Goal: Transaction & Acquisition: Purchase product/service

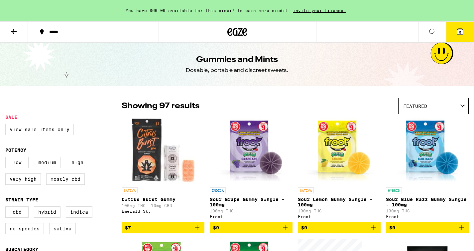
click at [12, 30] on icon at bounding box center [14, 32] width 8 height 8
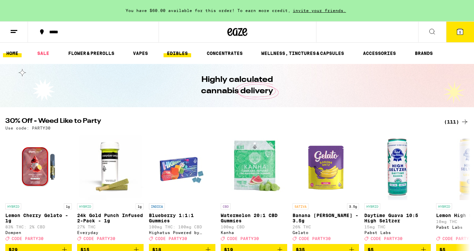
click at [181, 52] on link "EDIBLES" at bounding box center [178, 53] width 28 height 8
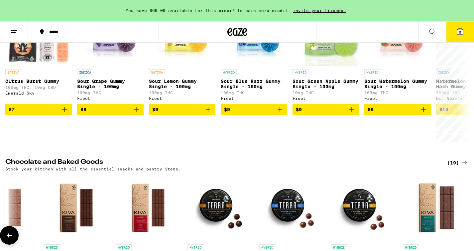
scroll to position [0, 898]
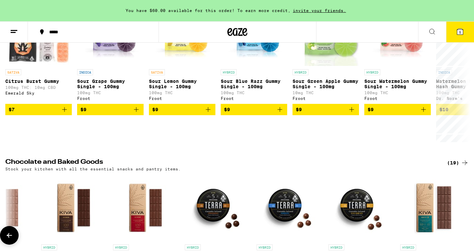
click at [213, 209] on img "Open page for Terra Dark Chocolate Espresso Beans from Kiva Confections" at bounding box center [218, 207] width 67 height 67
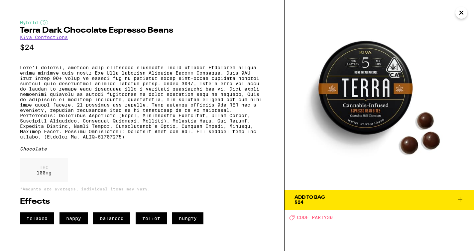
click at [462, 11] on icon "Close" at bounding box center [462, 13] width 8 height 10
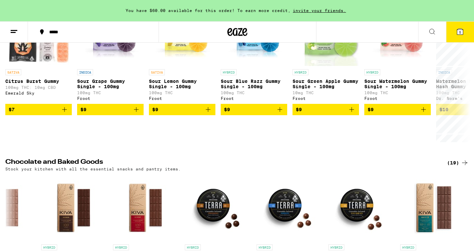
scroll to position [146, 0]
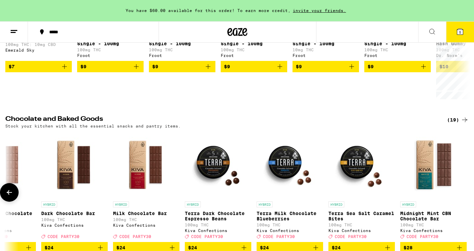
click at [362, 168] on img "Open page for Terra Sea Salt Caramel Bites from Kiva Confections" at bounding box center [362, 164] width 67 height 67
